Goal: Information Seeking & Learning: Learn about a topic

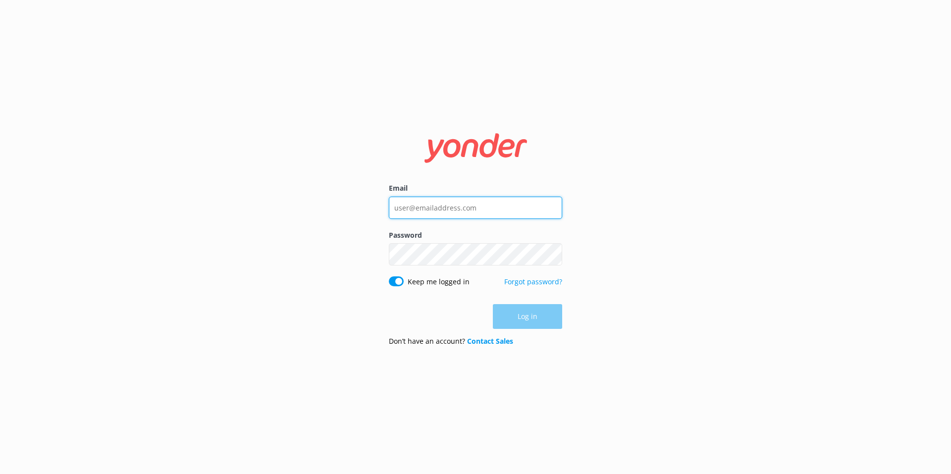
type input "[EMAIL_ADDRESS][DOMAIN_NAME]"
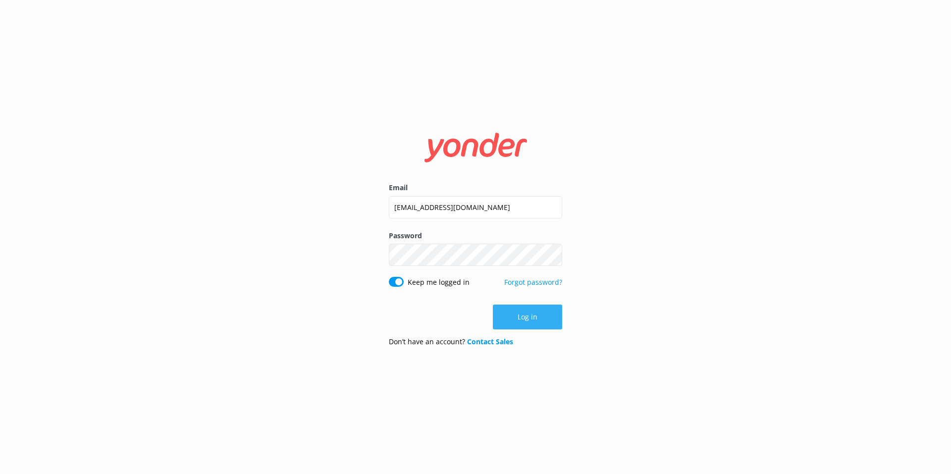
click at [528, 322] on div "Log in" at bounding box center [475, 317] width 173 height 25
click at [524, 315] on button "Log in" at bounding box center [527, 317] width 69 height 25
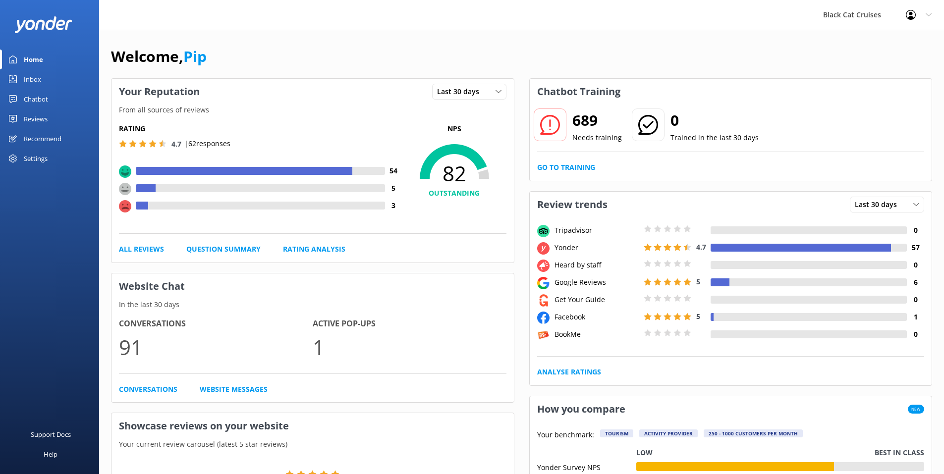
click at [35, 119] on div "Reviews" at bounding box center [36, 119] width 24 height 20
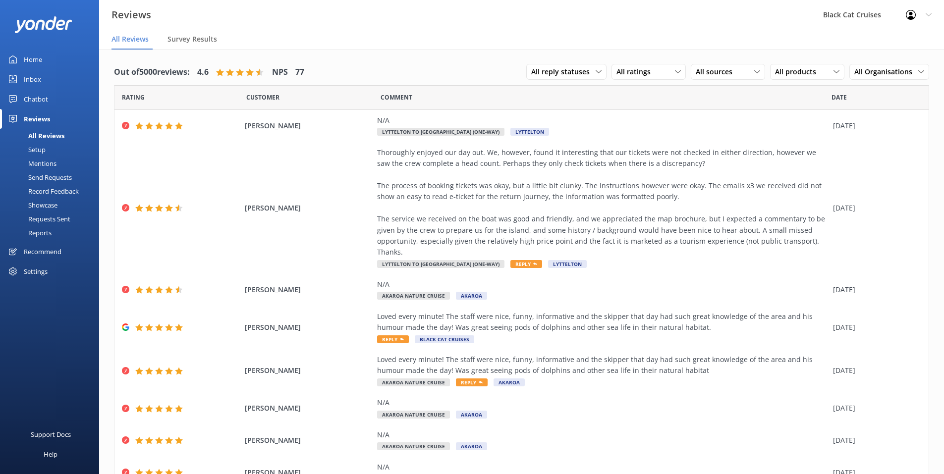
click at [52, 234] on link "Reports" at bounding box center [52, 233] width 93 height 14
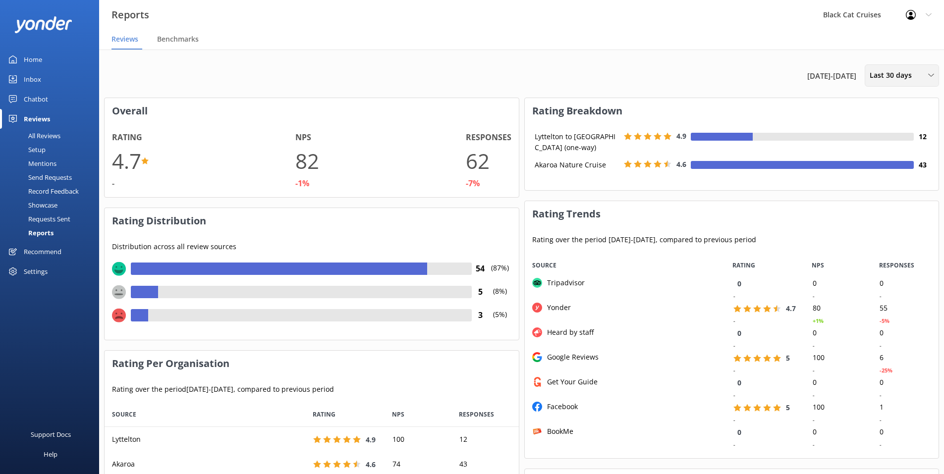
scroll to position [74, 406]
click at [928, 76] on div "Last 30 days" at bounding box center [901, 75] width 69 height 11
click at [888, 180] on div "Custom" at bounding box center [881, 179] width 22 height 10
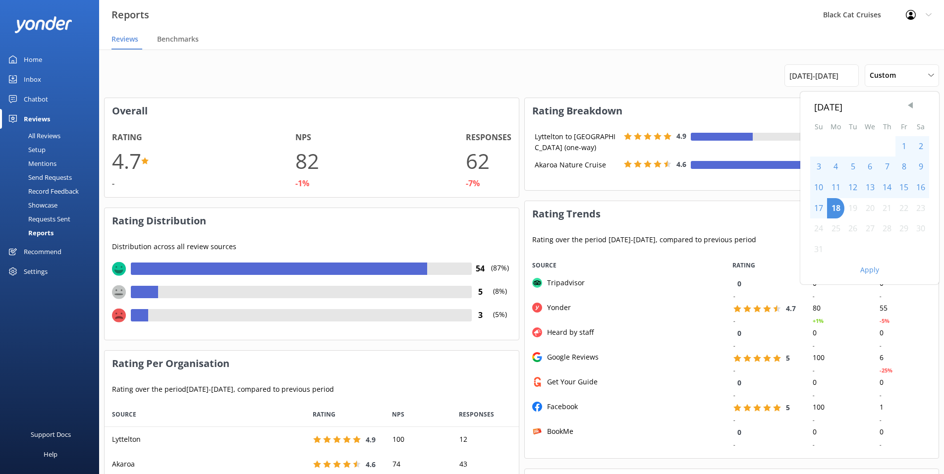
click at [908, 103] on span "Previous Month" at bounding box center [910, 106] width 10 height 10
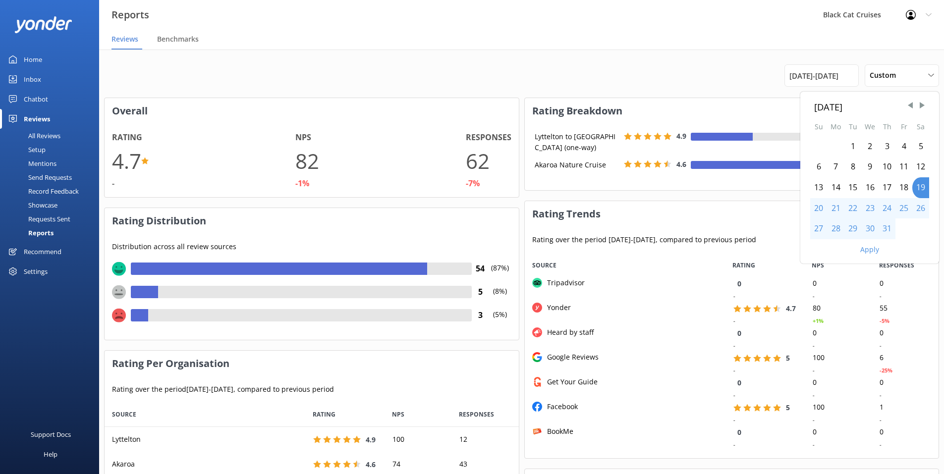
drag, startPoint x: 852, startPoint y: 147, endPoint x: 887, endPoint y: 145, distance: 35.7
click at [887, 145] on div "1 2 3 4 5" at bounding box center [869, 146] width 119 height 21
click at [851, 143] on div "1" at bounding box center [852, 146] width 17 height 21
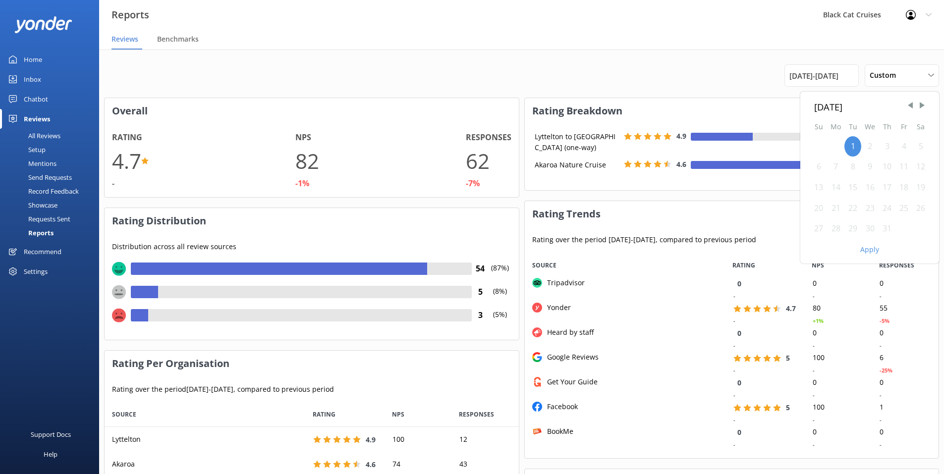
drag, startPoint x: 851, startPoint y: 143, endPoint x: 909, endPoint y: 147, distance: 58.1
click at [909, 147] on div "1 2 3 4 5" at bounding box center [869, 146] width 119 height 21
click at [889, 232] on div "31" at bounding box center [886, 229] width 17 height 21
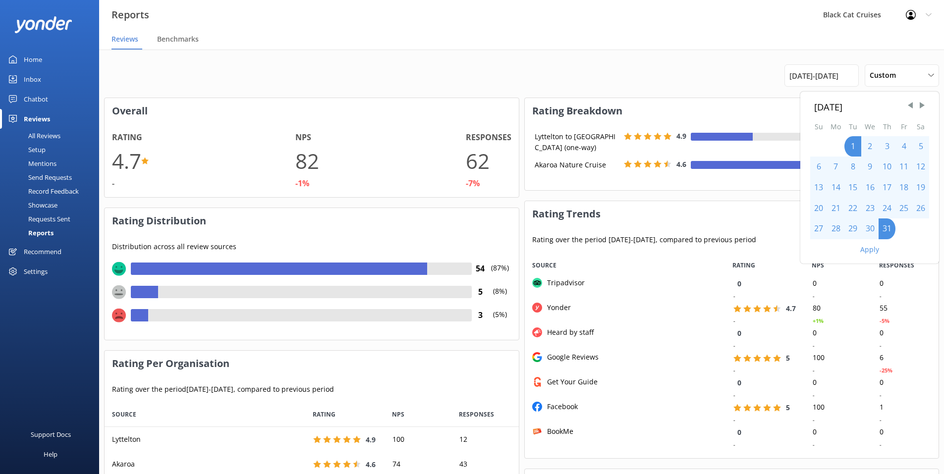
click at [868, 251] on button "Apply" at bounding box center [869, 249] width 19 height 7
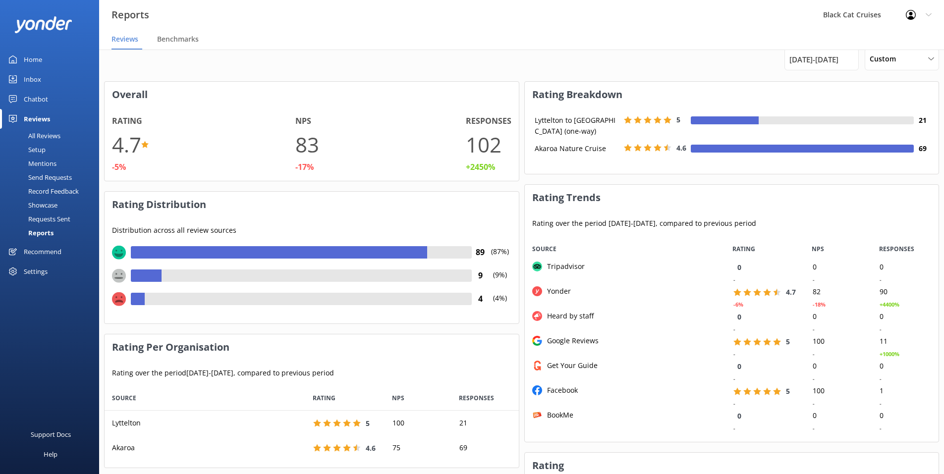
scroll to position [0, 0]
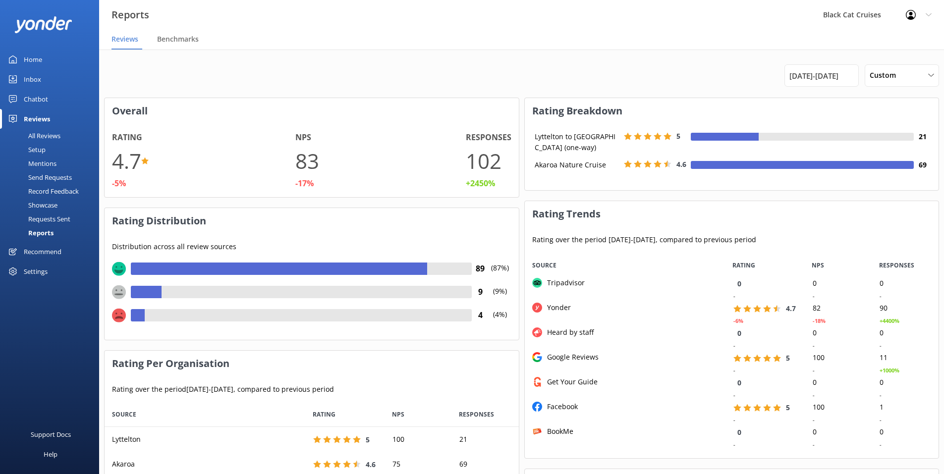
click at [876, 12] on div "Black Cat Cruises" at bounding box center [852, 15] width 83 height 30
click at [929, 16] on use at bounding box center [928, 14] width 5 height 3
click at [852, 13] on div "Black Cat Cruises" at bounding box center [852, 15] width 83 height 30
click at [860, 44] on icon at bounding box center [858, 42] width 10 height 10
click at [838, 77] on span "[DATE] - [DATE]" at bounding box center [813, 76] width 49 height 12
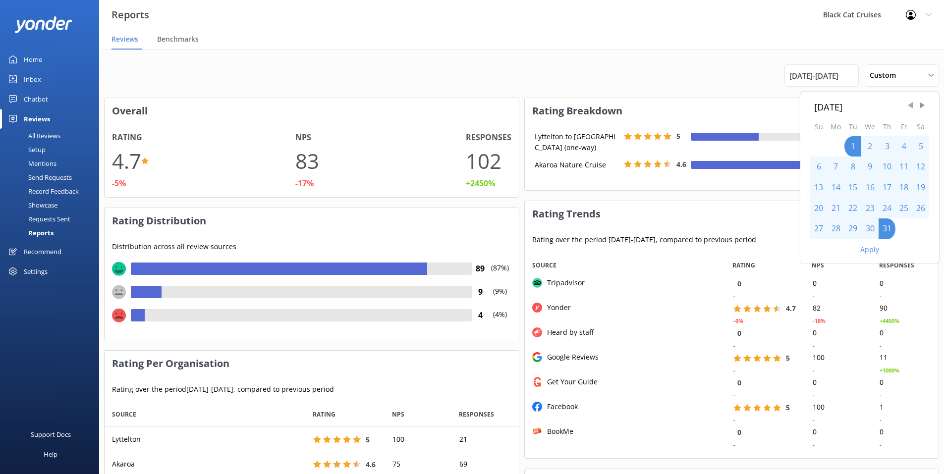
click at [912, 105] on span "Previous Month" at bounding box center [910, 106] width 10 height 10
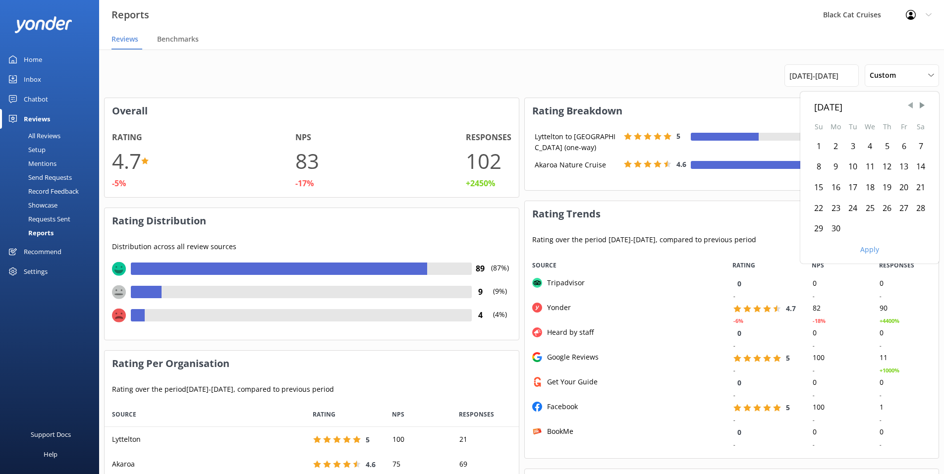
click at [912, 105] on span "Previous Month" at bounding box center [910, 106] width 10 height 10
click at [911, 107] on span "Previous Month" at bounding box center [910, 106] width 10 height 10
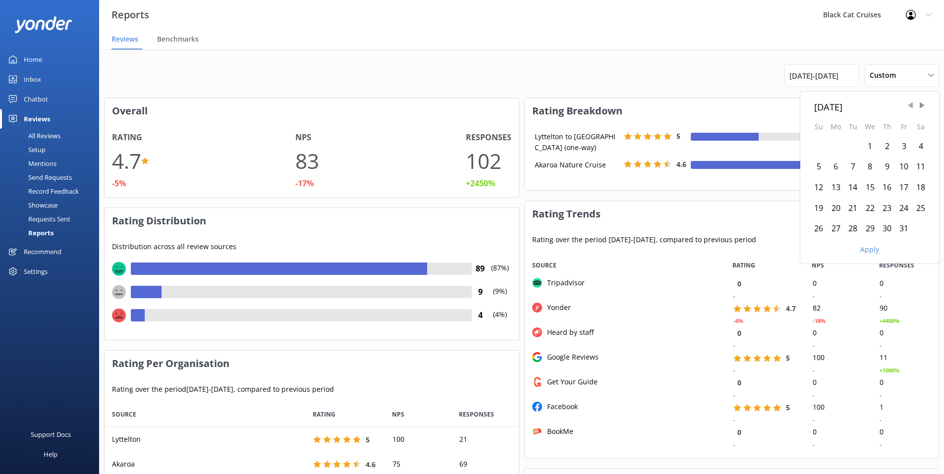
click at [911, 107] on span "Previous Month" at bounding box center [910, 106] width 10 height 10
click at [911, 108] on span "Previous Month" at bounding box center [910, 106] width 10 height 10
click at [911, 109] on span "Previous Month" at bounding box center [910, 106] width 10 height 10
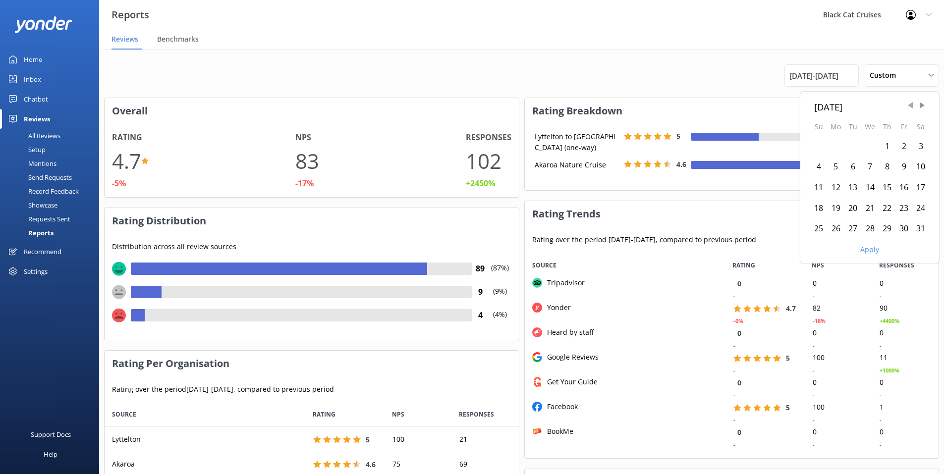
click at [911, 109] on span "Previous Month" at bounding box center [910, 106] width 10 height 10
click at [837, 147] on div "1" at bounding box center [835, 146] width 17 height 21
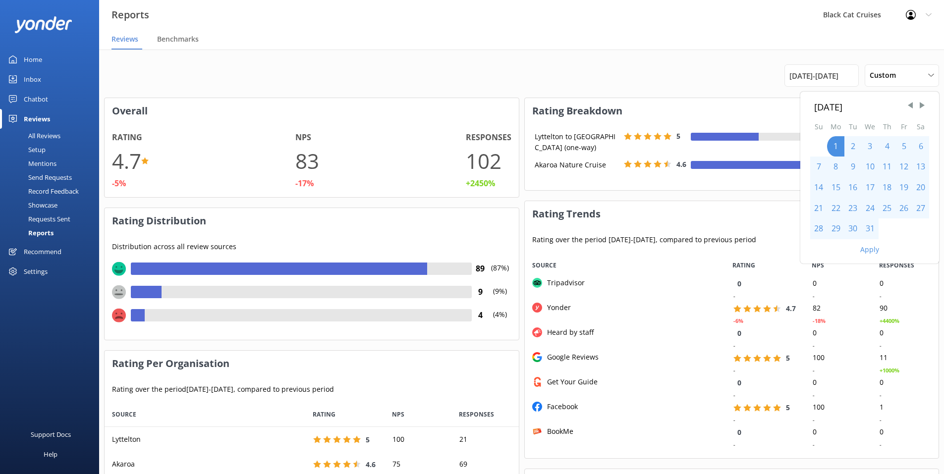
click at [868, 225] on div "31" at bounding box center [869, 229] width 17 height 21
click at [866, 247] on button "Apply" at bounding box center [869, 249] width 19 height 7
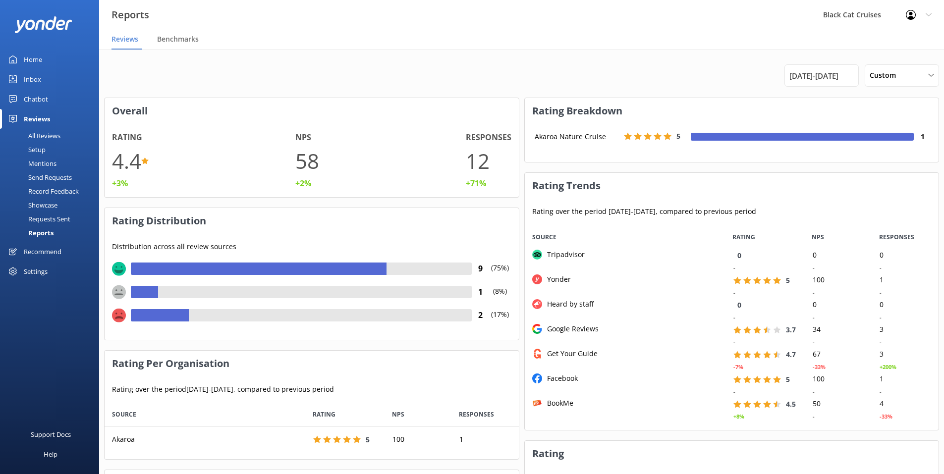
click at [55, 138] on div "All Reviews" at bounding box center [33, 136] width 55 height 14
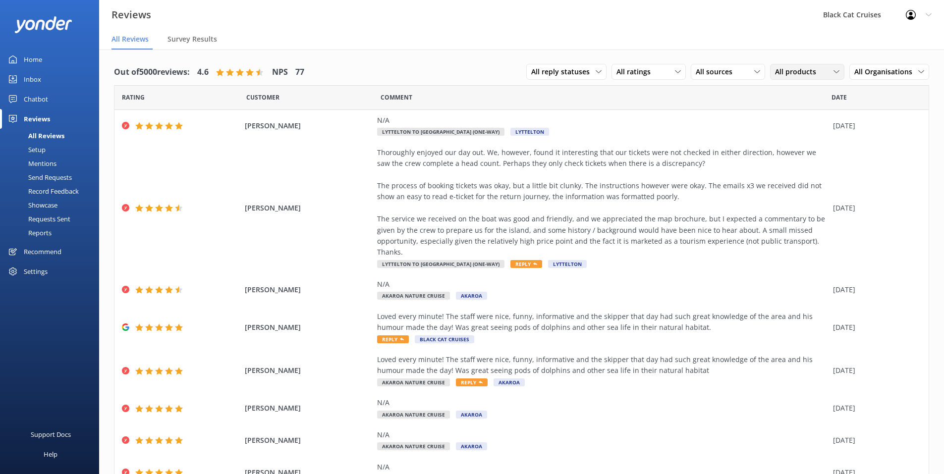
click at [833, 70] on icon at bounding box center [836, 72] width 6 height 6
click at [788, 133] on div "Akaroa Nature Cruise" at bounding box center [806, 132] width 62 height 10
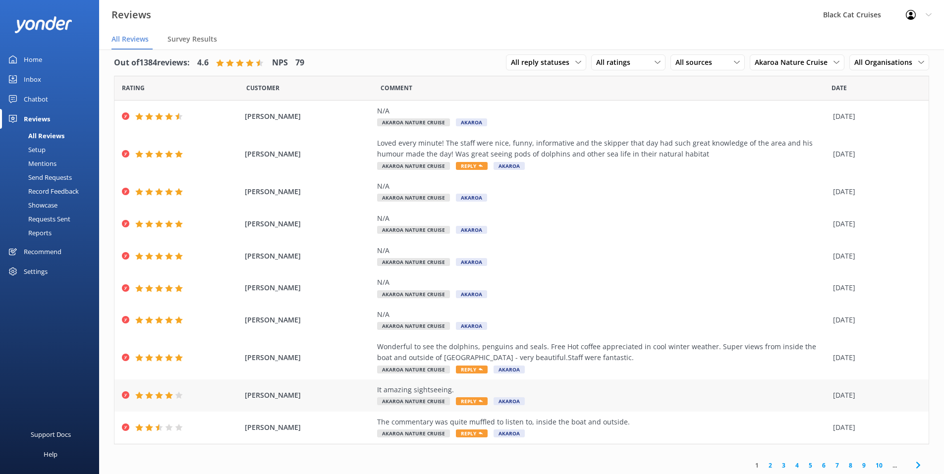
scroll to position [12, 0]
